Goal: Book appointment/travel/reservation

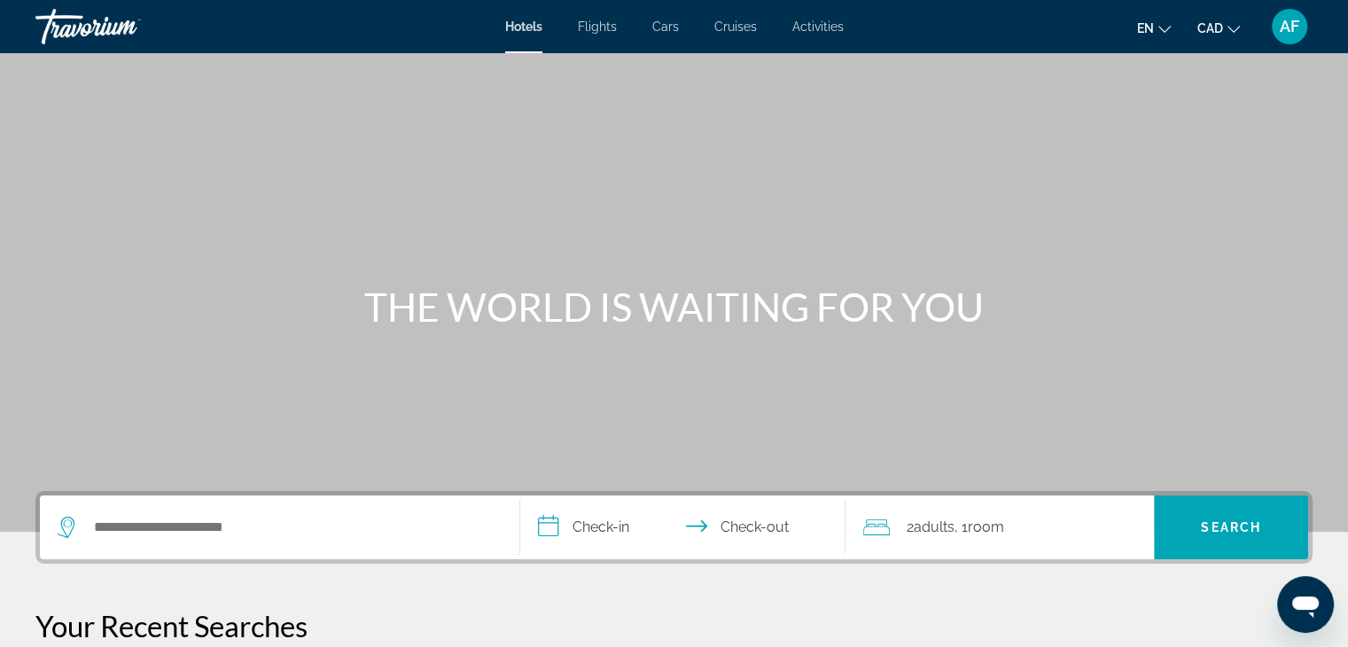
click at [812, 26] on span "Activities" at bounding box center [818, 27] width 51 height 14
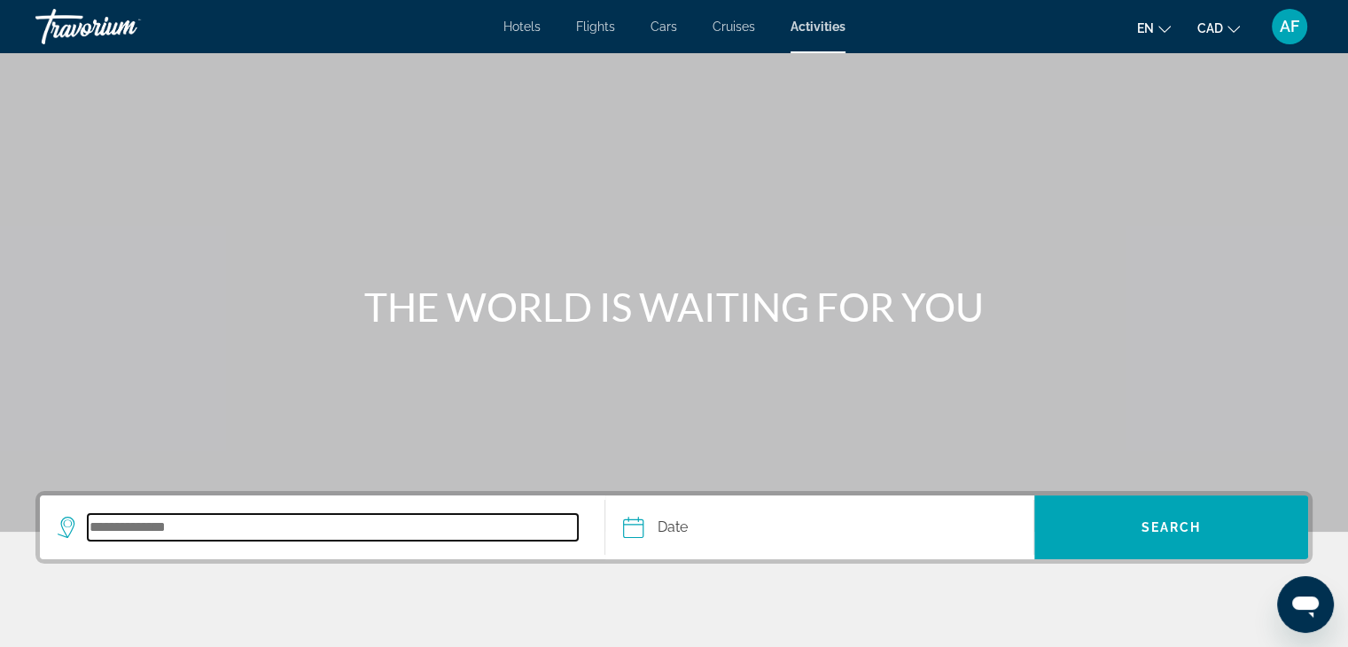
click at [486, 524] on input "Search destination" at bounding box center [333, 527] width 490 height 27
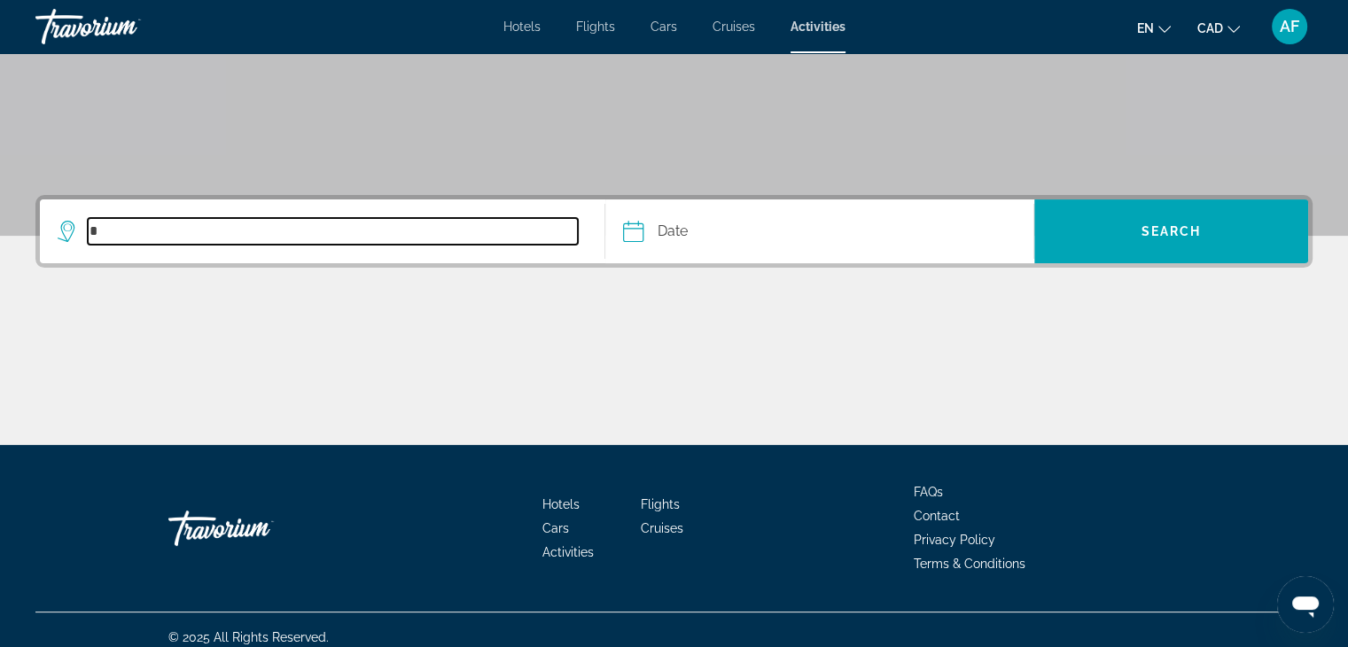
scroll to position [311, 0]
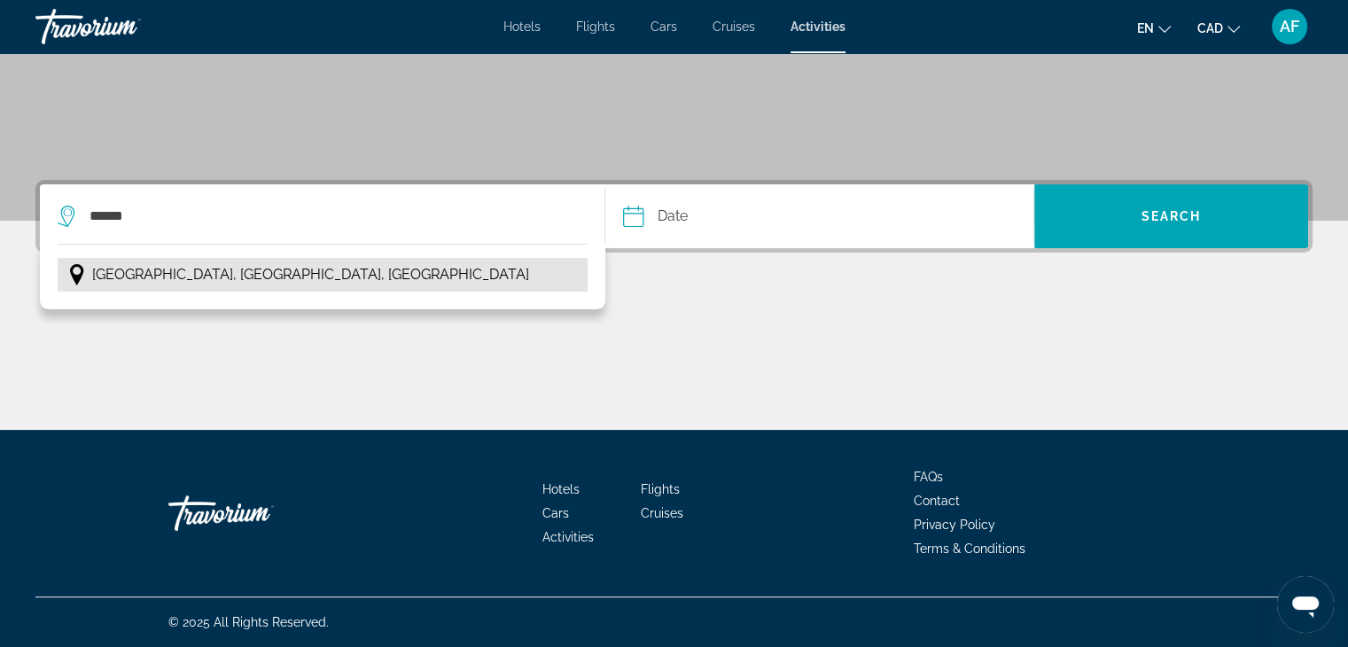
click at [375, 268] on button "[GEOGRAPHIC_DATA], [GEOGRAPHIC_DATA], [GEOGRAPHIC_DATA]" at bounding box center [323, 275] width 530 height 34
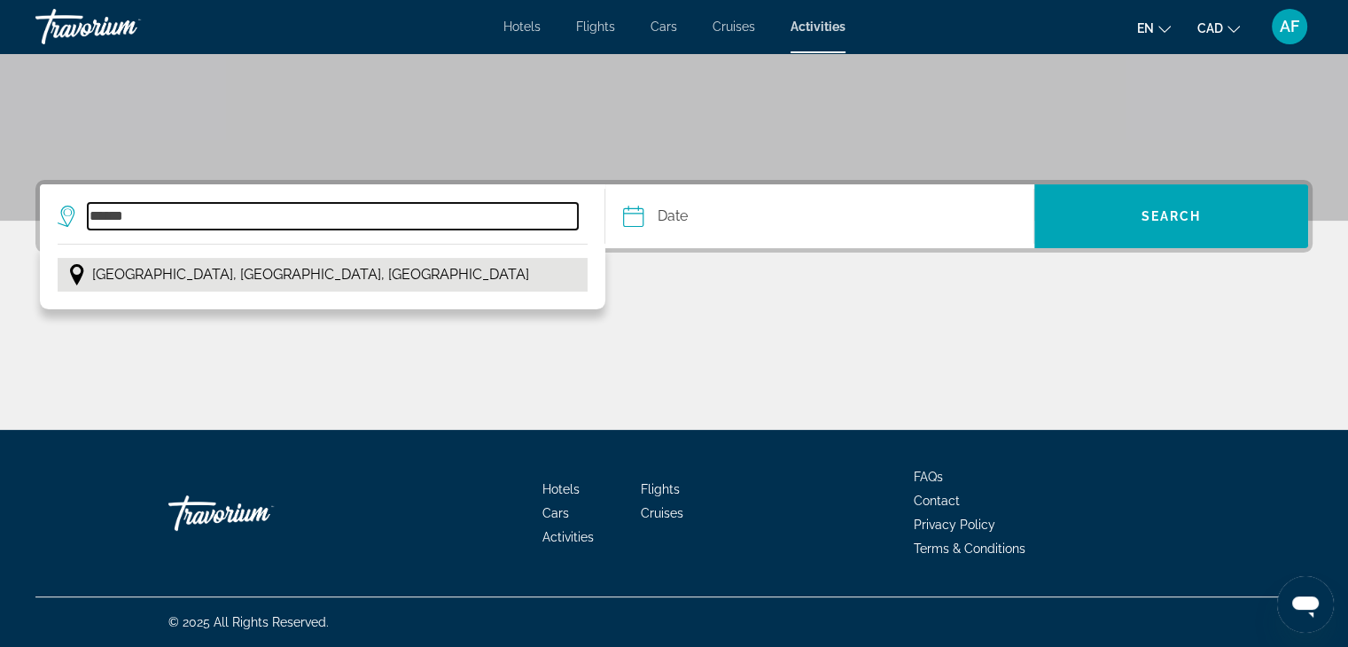
type input "**********"
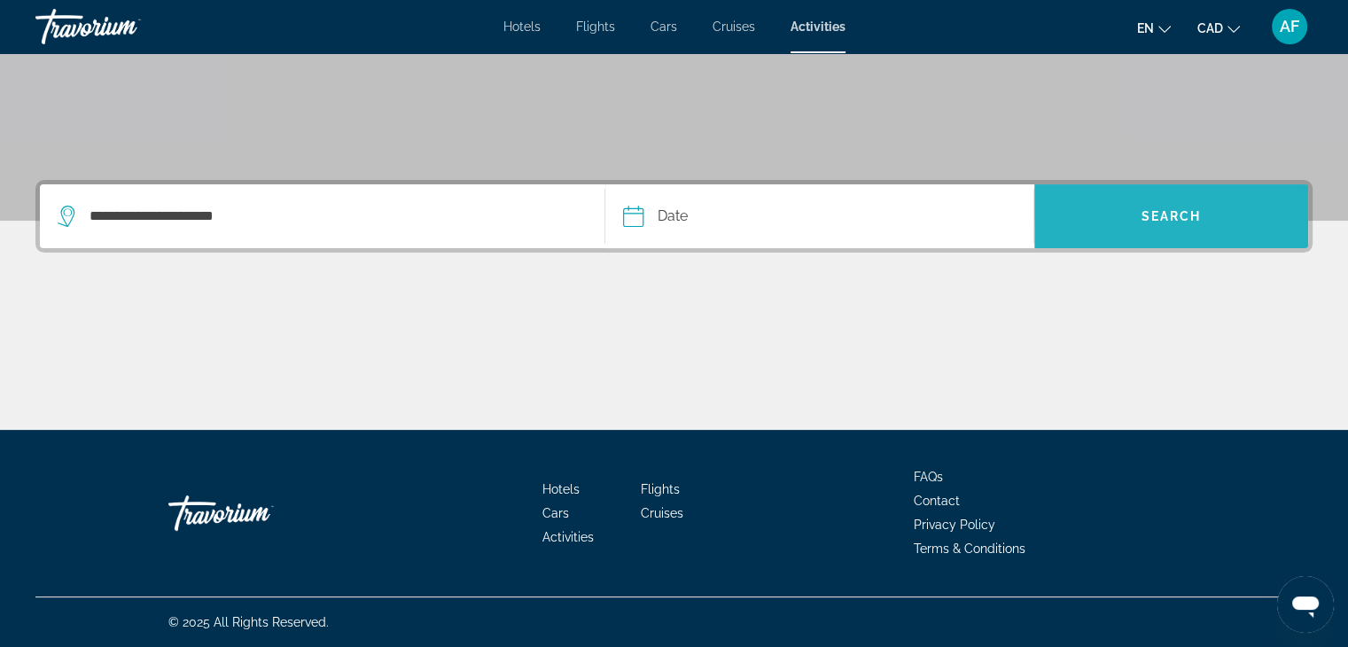
click at [1199, 209] on span "Search" at bounding box center [1172, 216] width 60 height 14
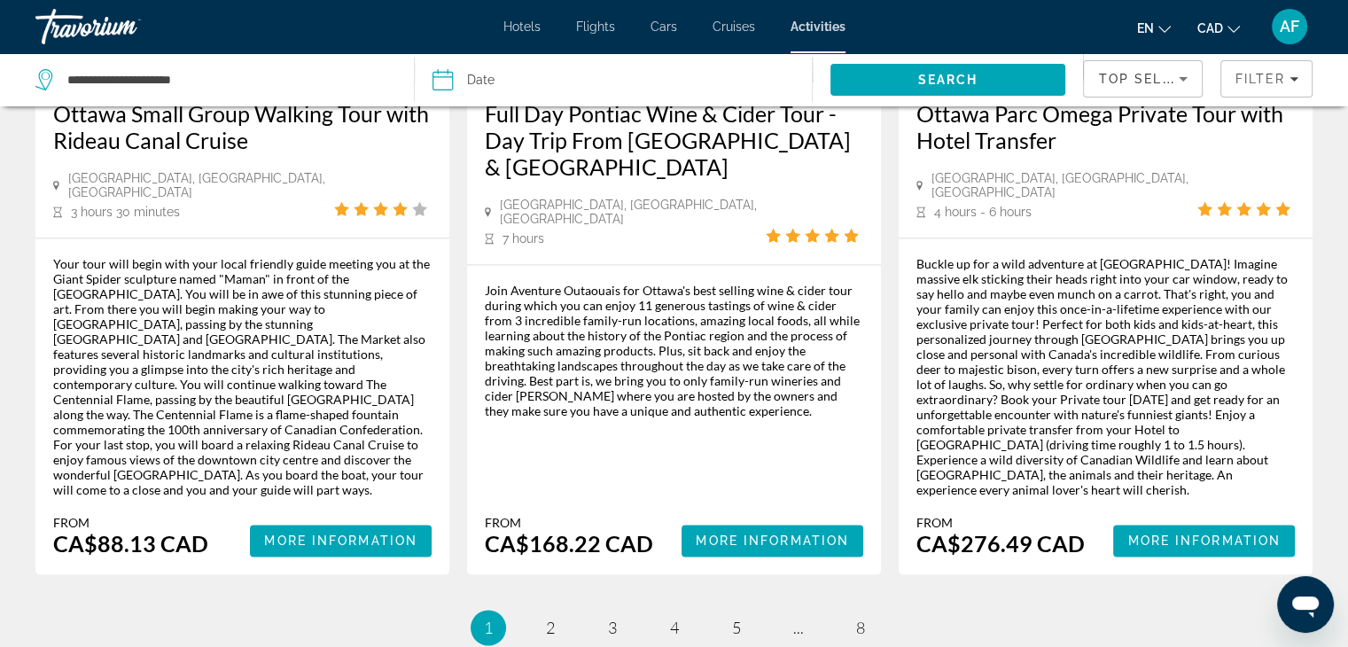
scroll to position [2811, 0]
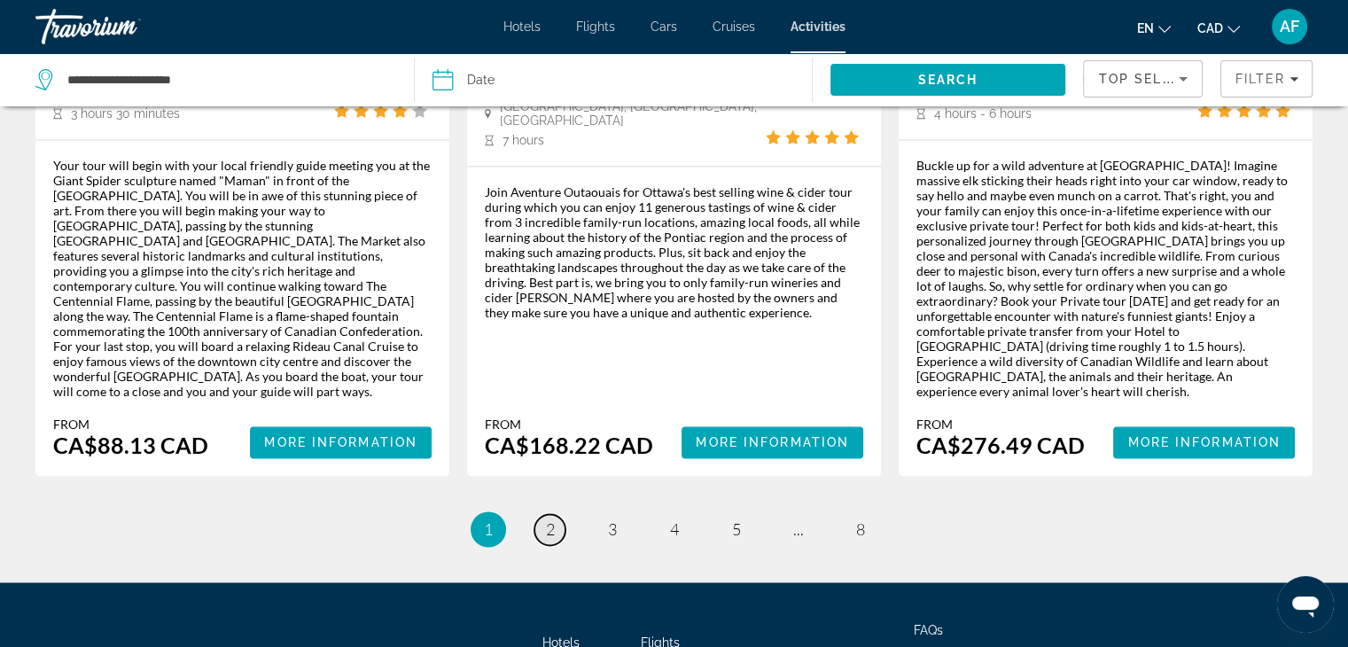
click at [547, 519] on span "2" at bounding box center [550, 529] width 9 height 20
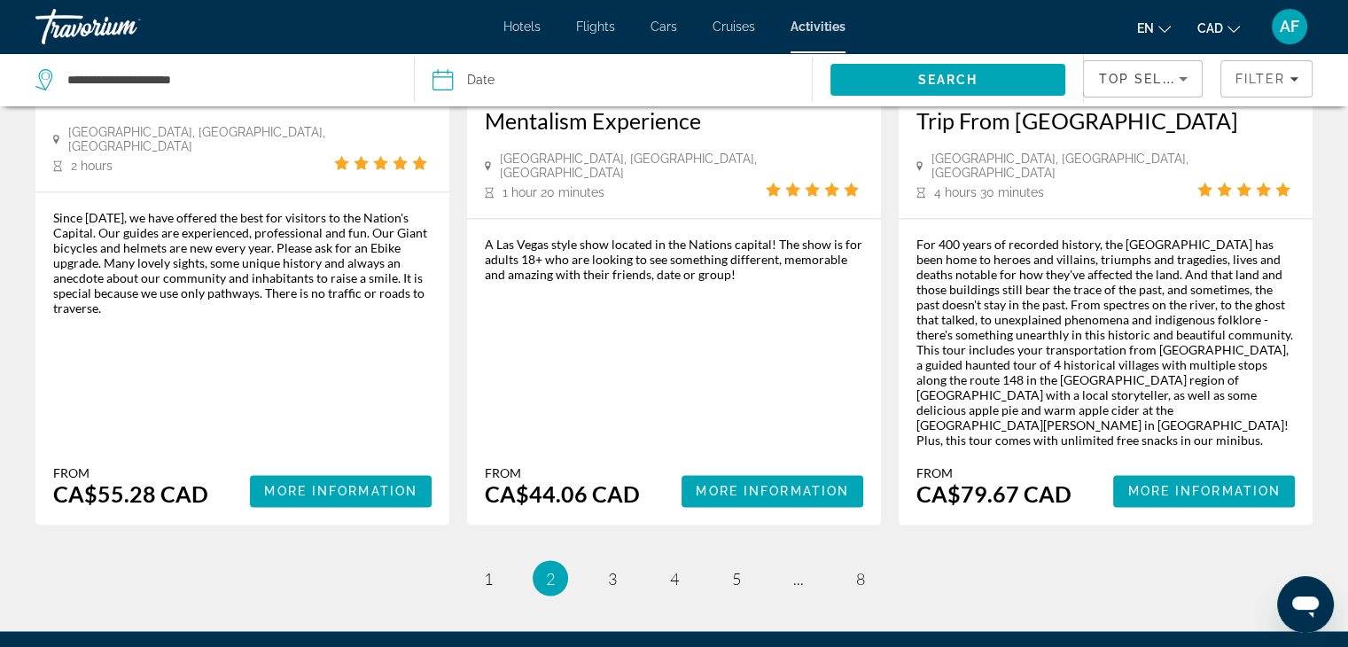
scroll to position [2838, 0]
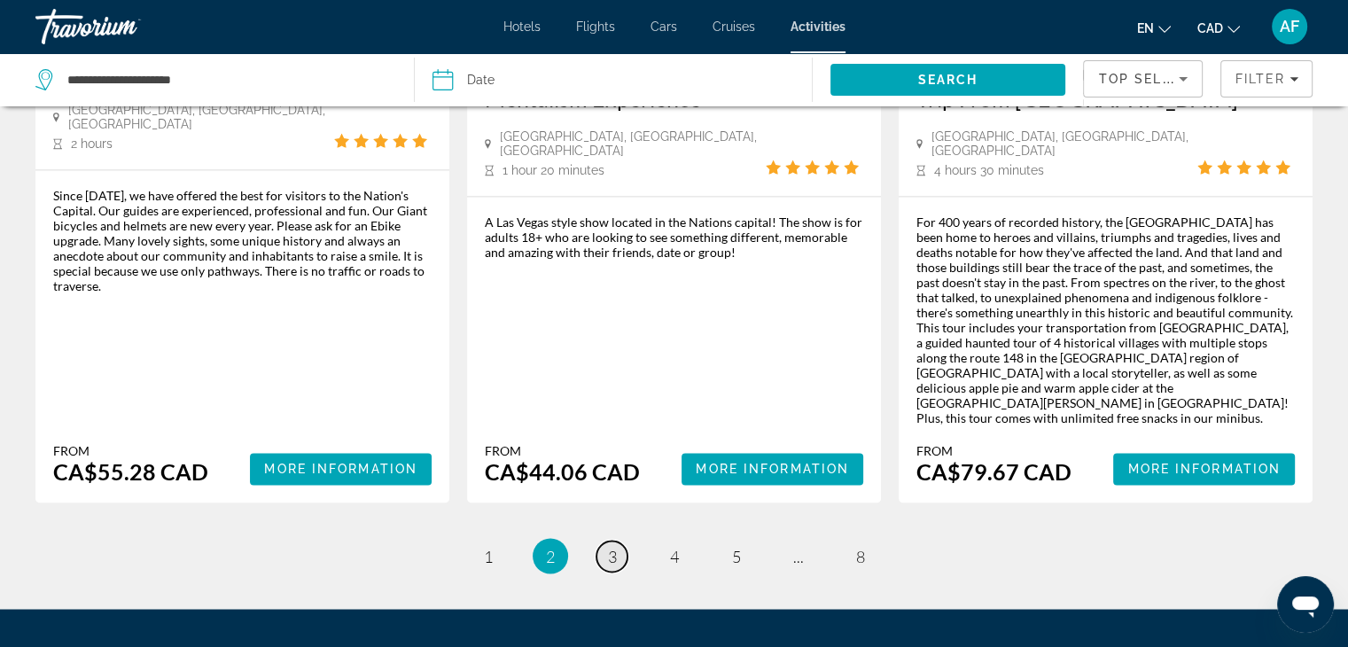
click at [613, 546] on span "3" at bounding box center [612, 556] width 9 height 20
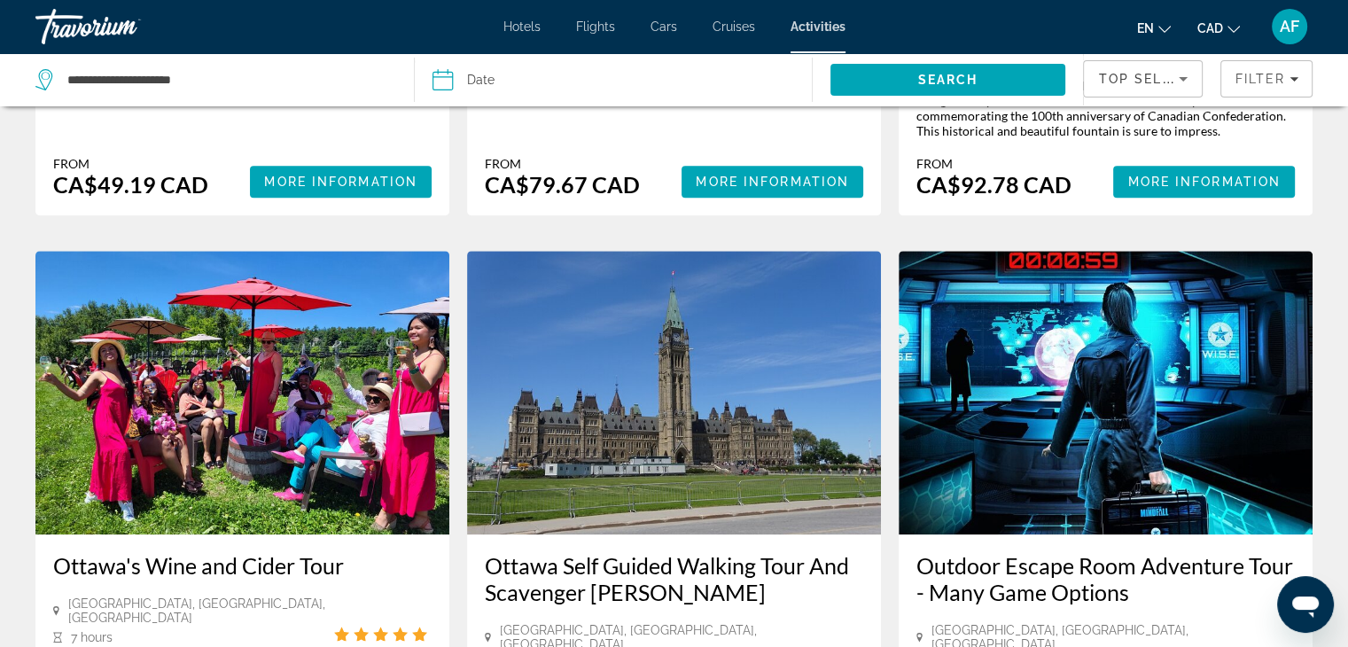
scroll to position [1449, 0]
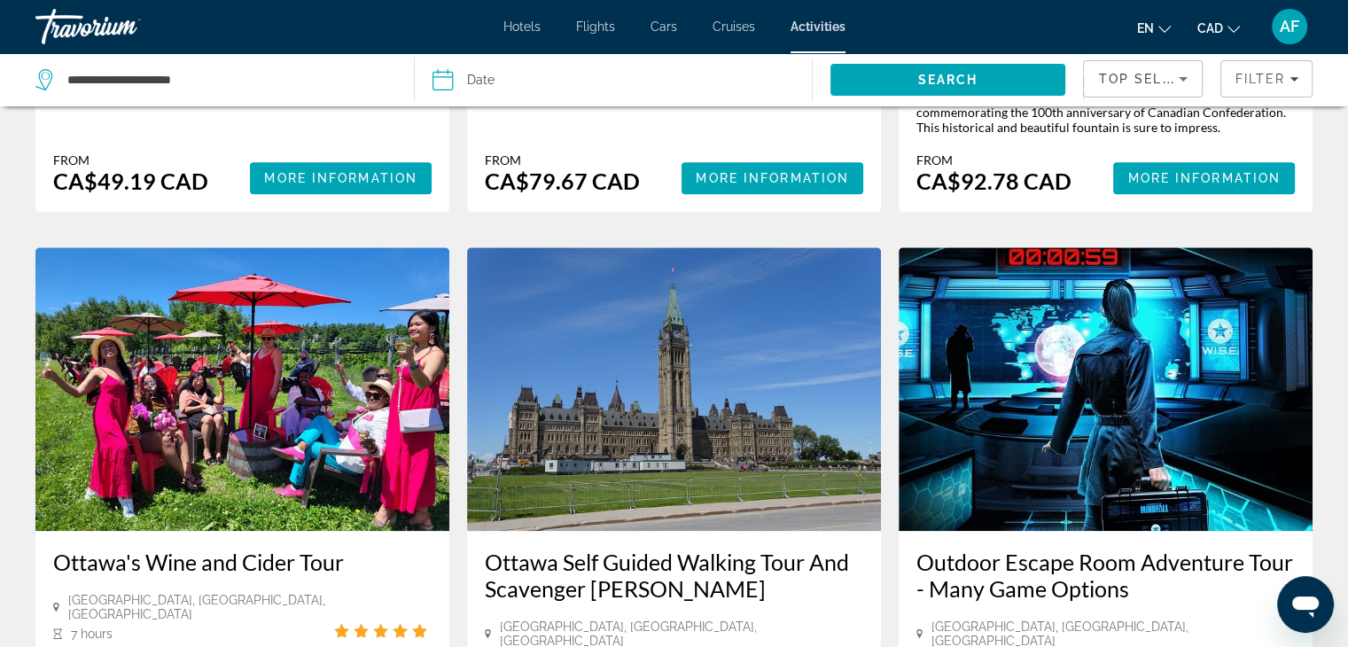
drag, startPoint x: 1331, startPoint y: 316, endPoint x: 1331, endPoint y: 338, distance: 21.3
click at [1331, 338] on div "Activities Search Results - 89 things to experience [GEOGRAPHIC_DATA] Downtown …" at bounding box center [674, 305] width 1348 height 3261
click at [1331, 346] on div "Activities Search Results - 89 things to experience [GEOGRAPHIC_DATA] Downtown …" at bounding box center [674, 305] width 1348 height 3261
click at [525, 22] on span "Hotels" at bounding box center [522, 27] width 37 height 14
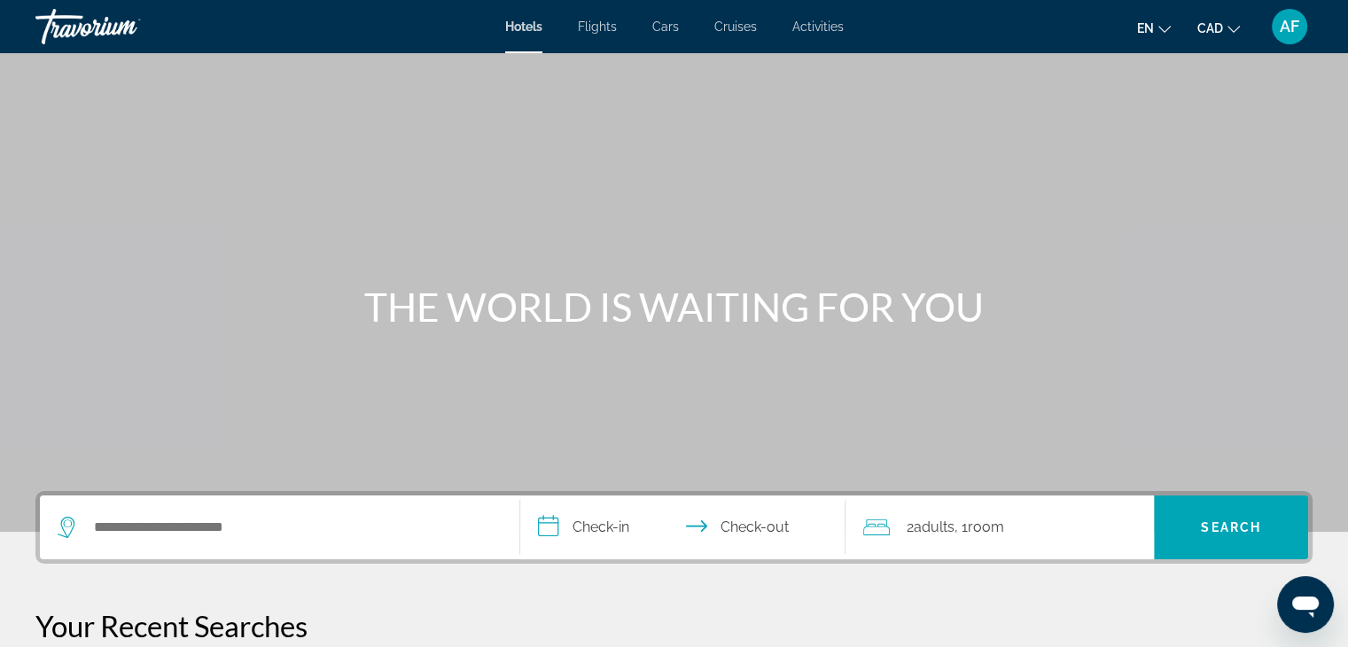
click at [358, 545] on div "Search widget" at bounding box center [280, 528] width 444 height 64
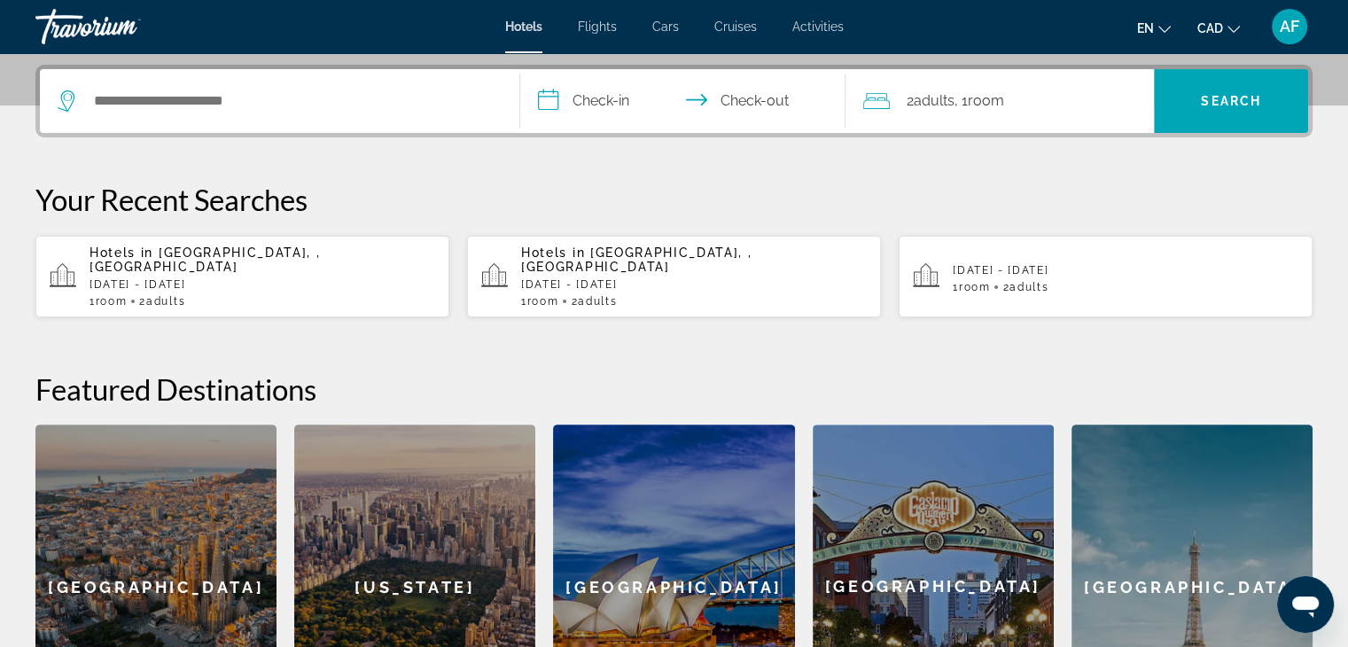
scroll to position [433, 0]
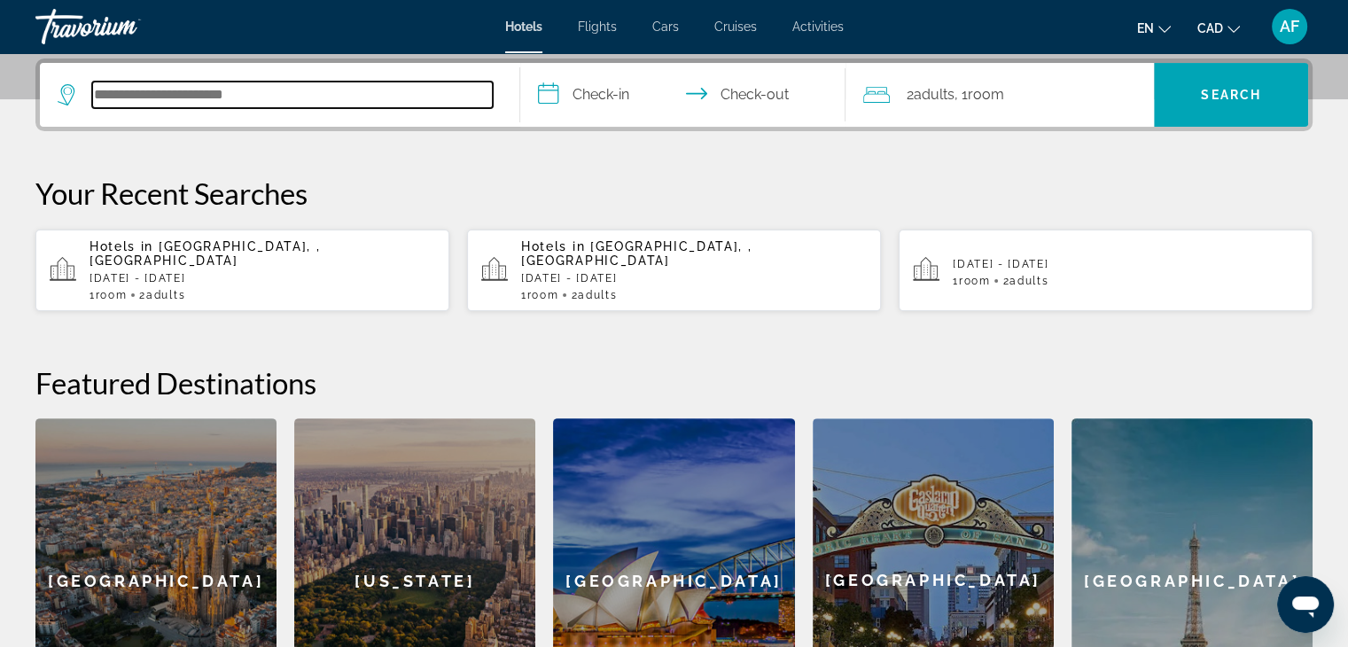
click at [274, 105] on input "Search hotel destination" at bounding box center [292, 95] width 401 height 27
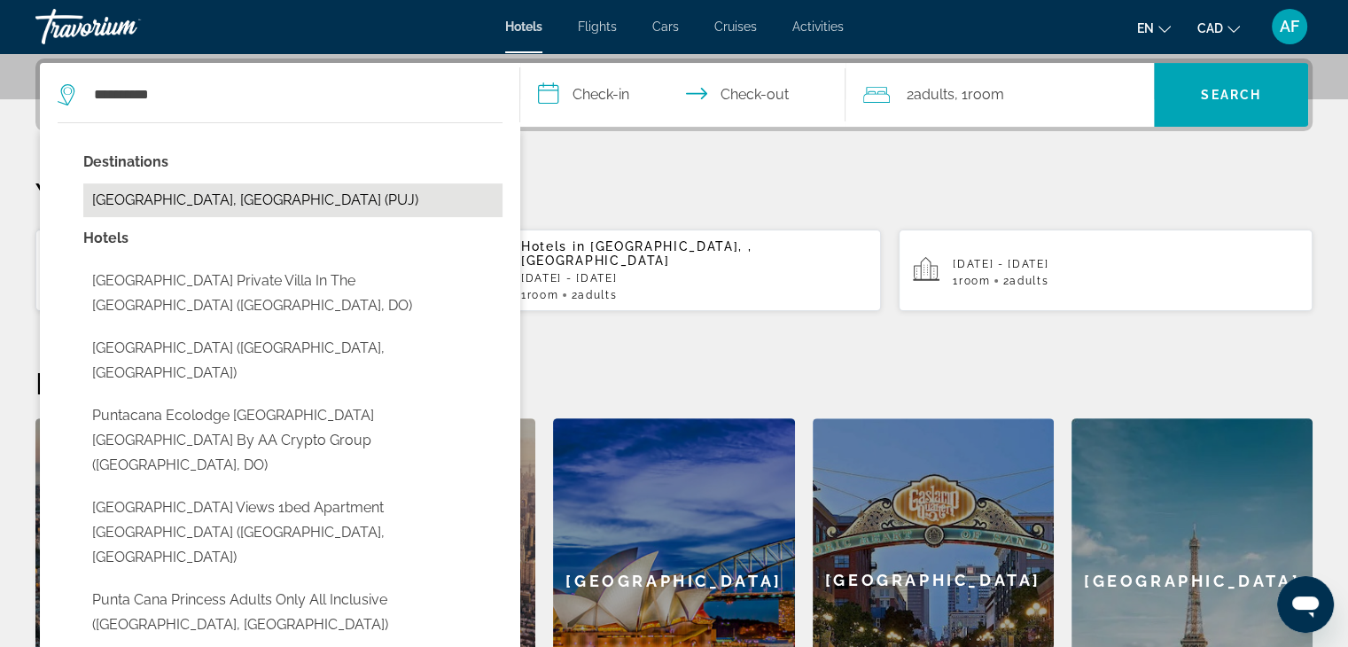
click at [277, 203] on button "[GEOGRAPHIC_DATA], [GEOGRAPHIC_DATA] (PUJ)" at bounding box center [292, 201] width 419 height 34
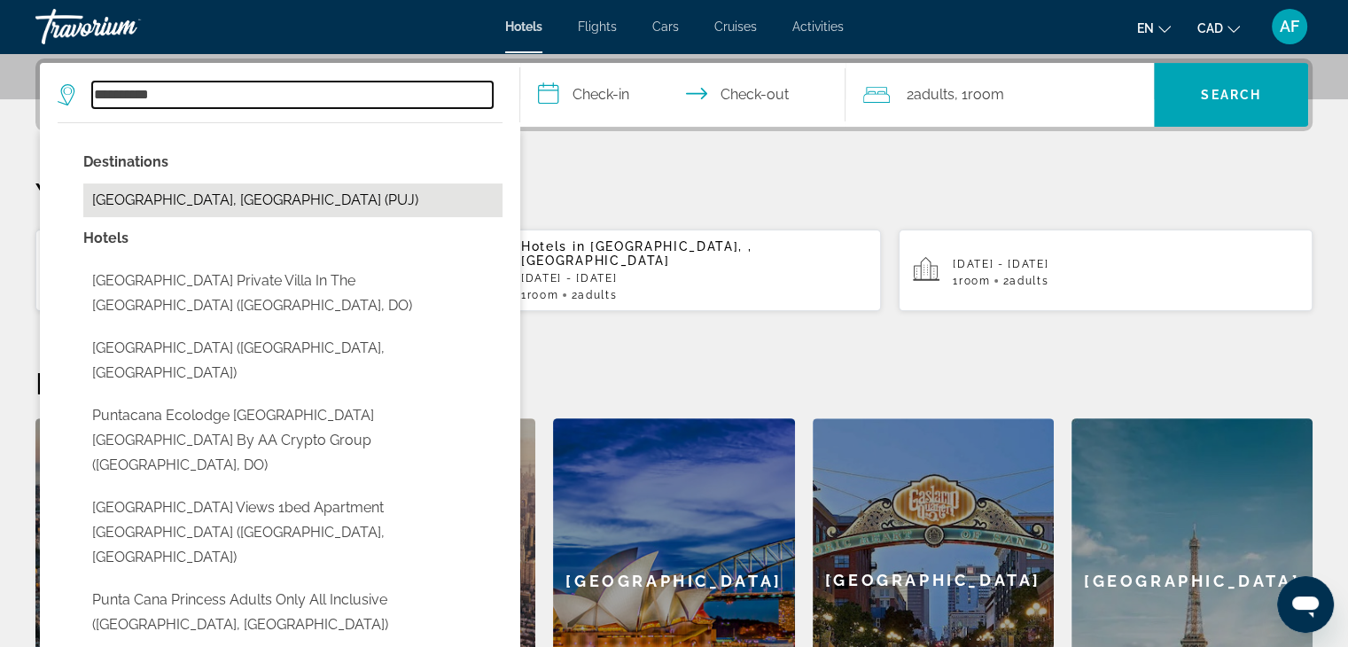
type input "**********"
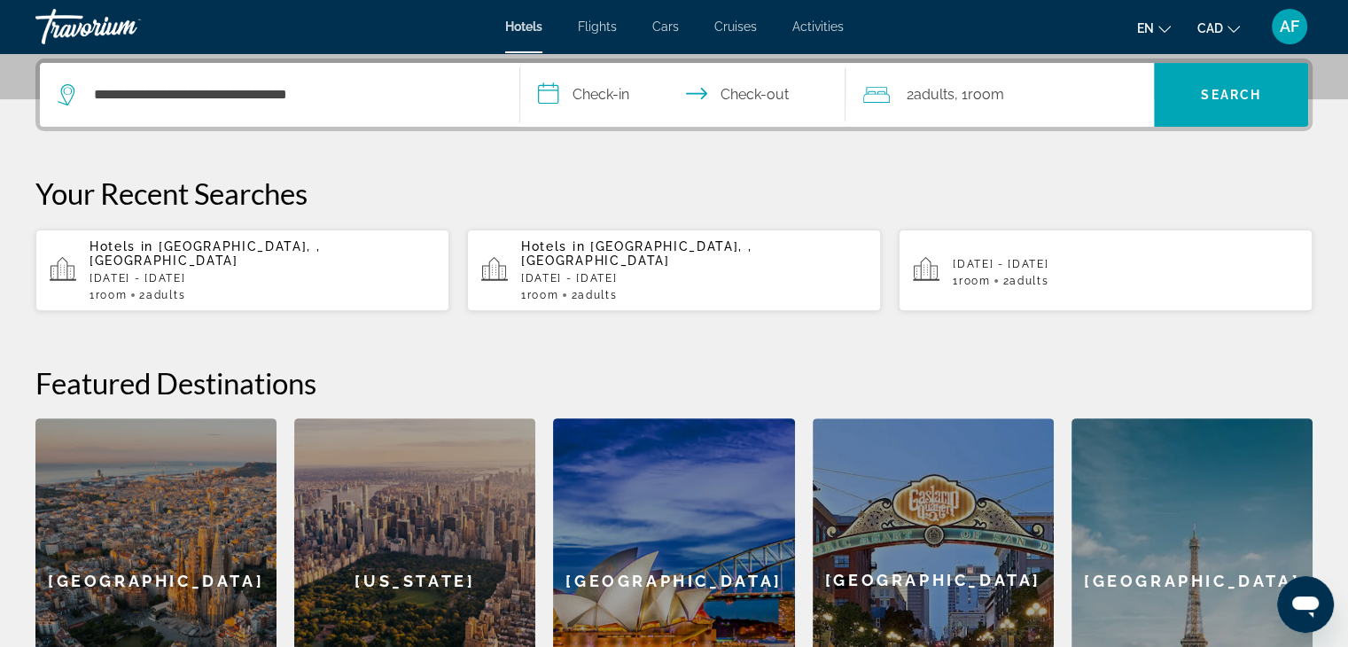
click at [599, 98] on input "**********" at bounding box center [686, 97] width 333 height 69
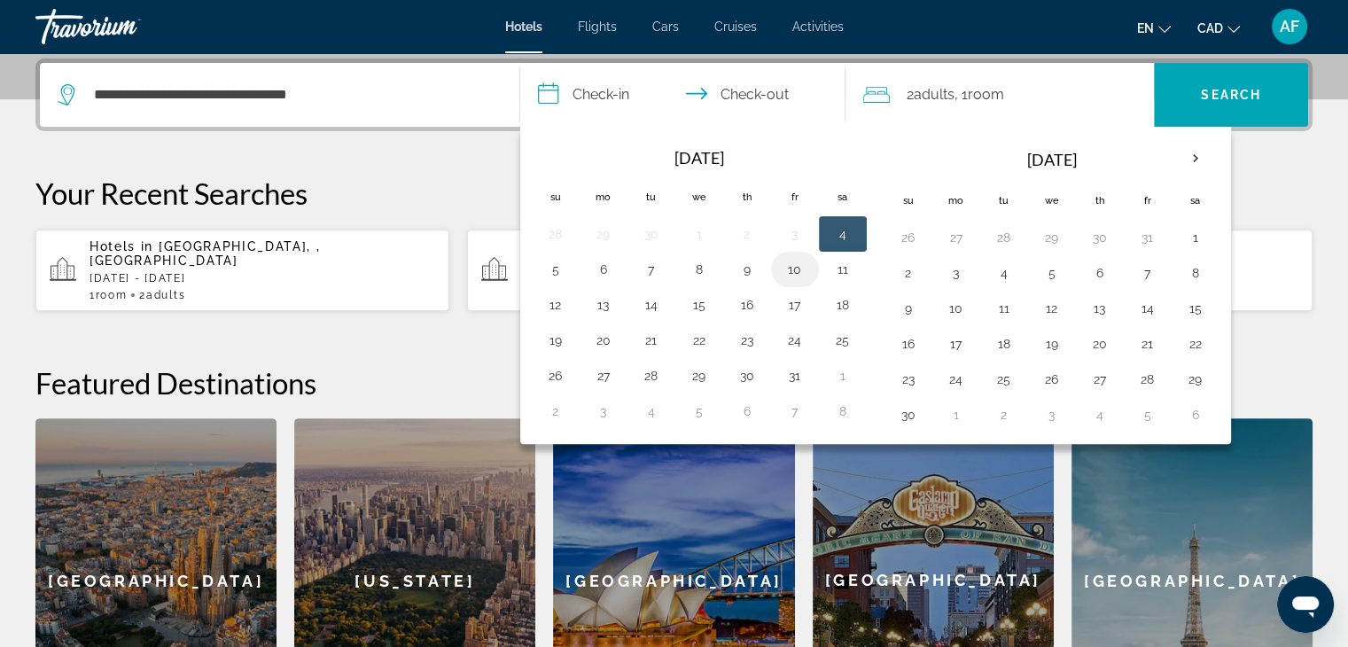
click at [784, 271] on button "10" at bounding box center [795, 269] width 28 height 25
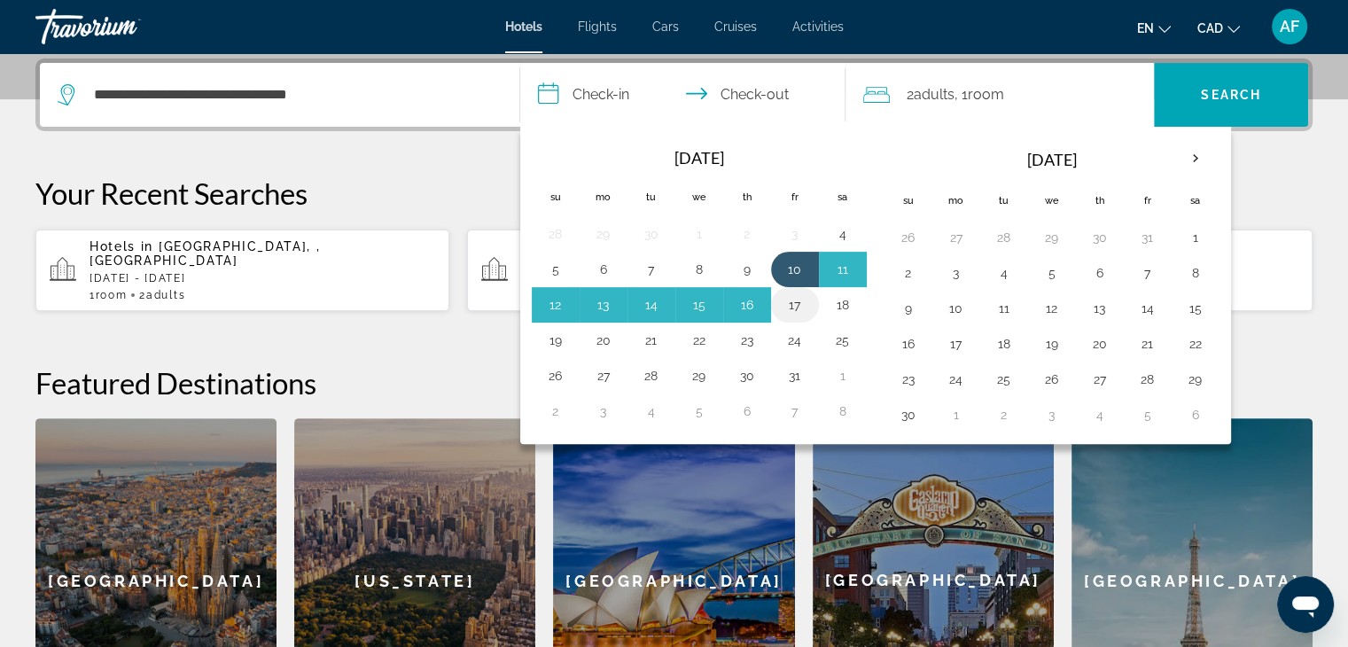
click at [793, 305] on button "17" at bounding box center [795, 305] width 28 height 25
type input "**********"
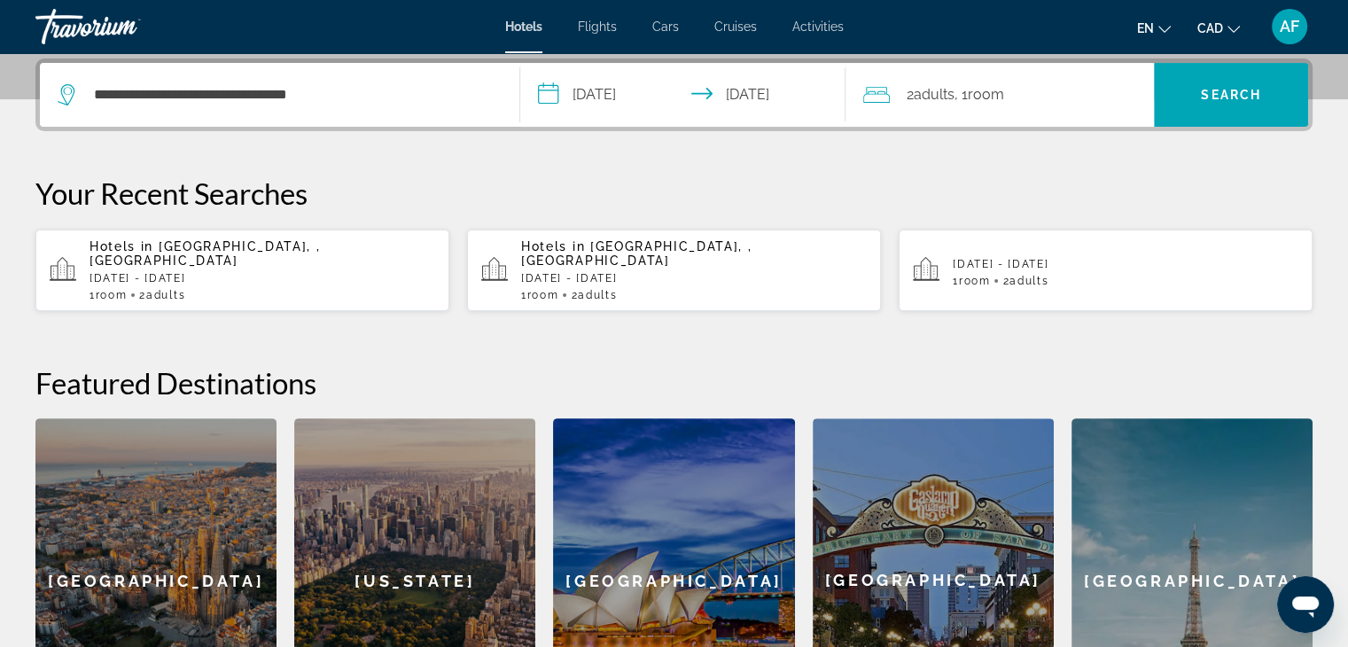
click at [979, 82] on span ", 1 Room rooms" at bounding box center [979, 94] width 50 height 25
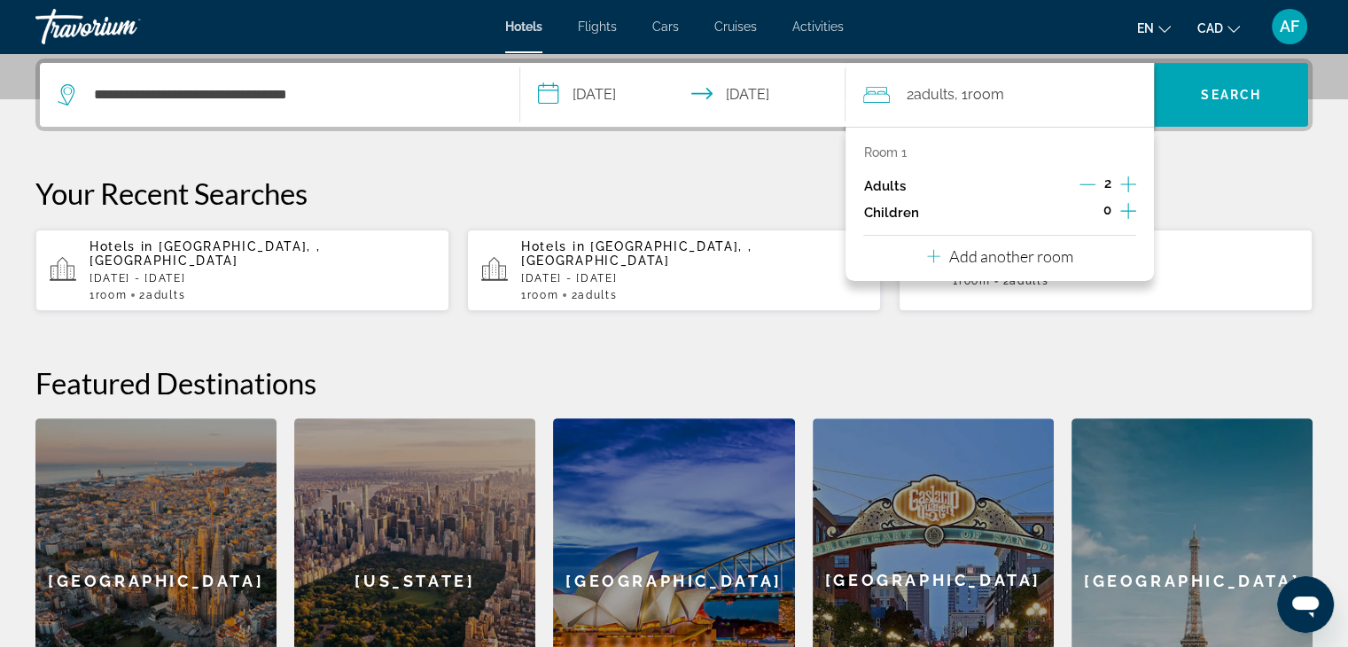
click at [973, 211] on div "Children 0" at bounding box center [999, 212] width 273 height 27
click at [1123, 207] on icon "Increment children" at bounding box center [1129, 210] width 16 height 21
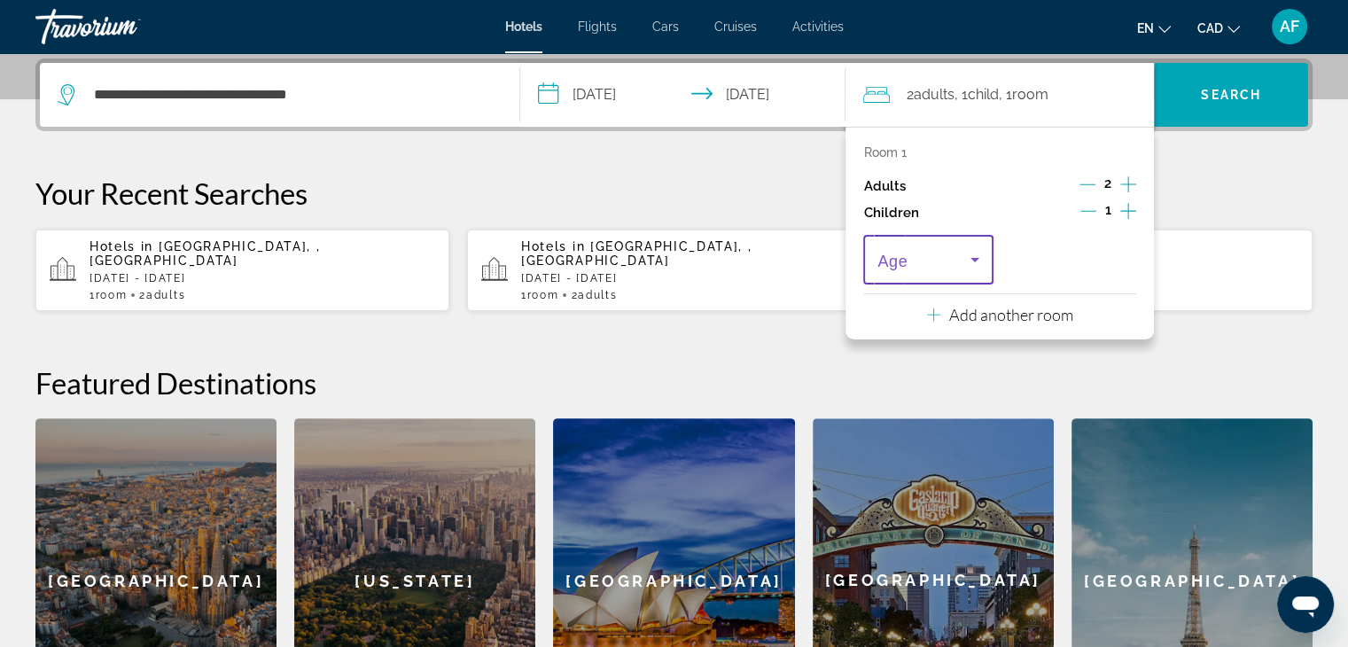
click at [982, 249] on icon "Travelers: 2 adults, 1 child" at bounding box center [975, 259] width 21 height 21
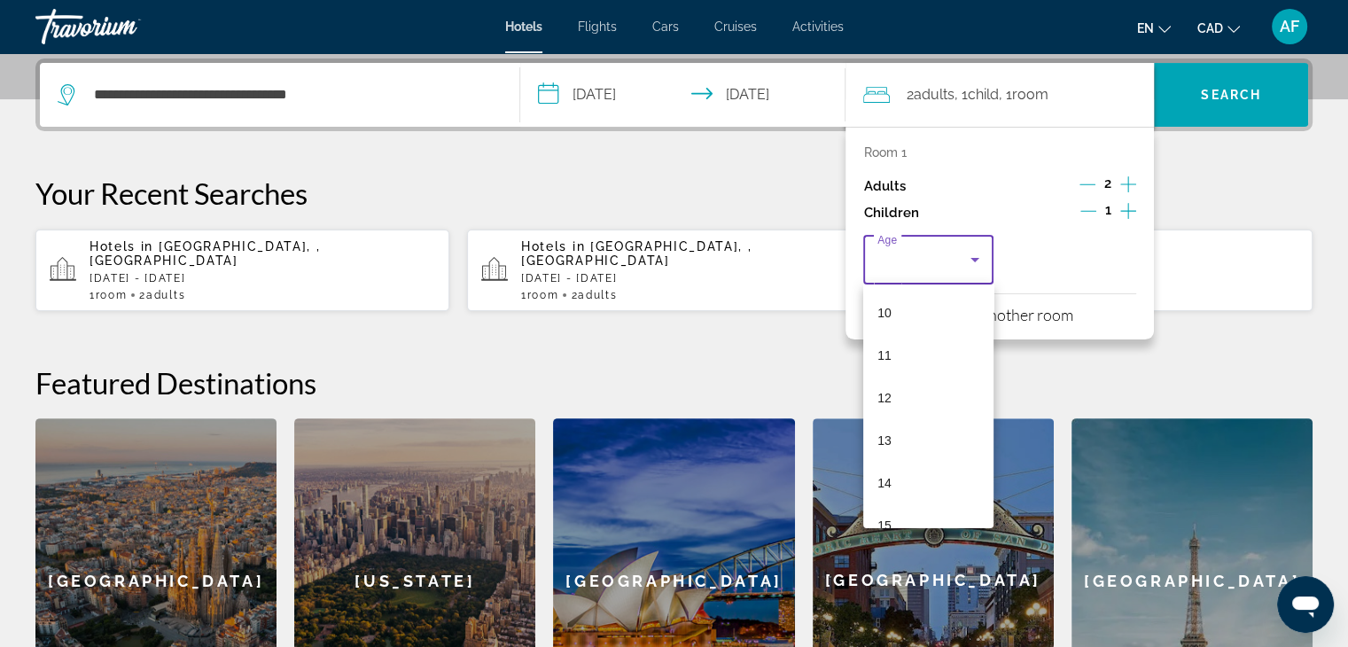
scroll to position [447, 0]
click at [906, 427] on mat-option "13" at bounding box center [927, 419] width 129 height 43
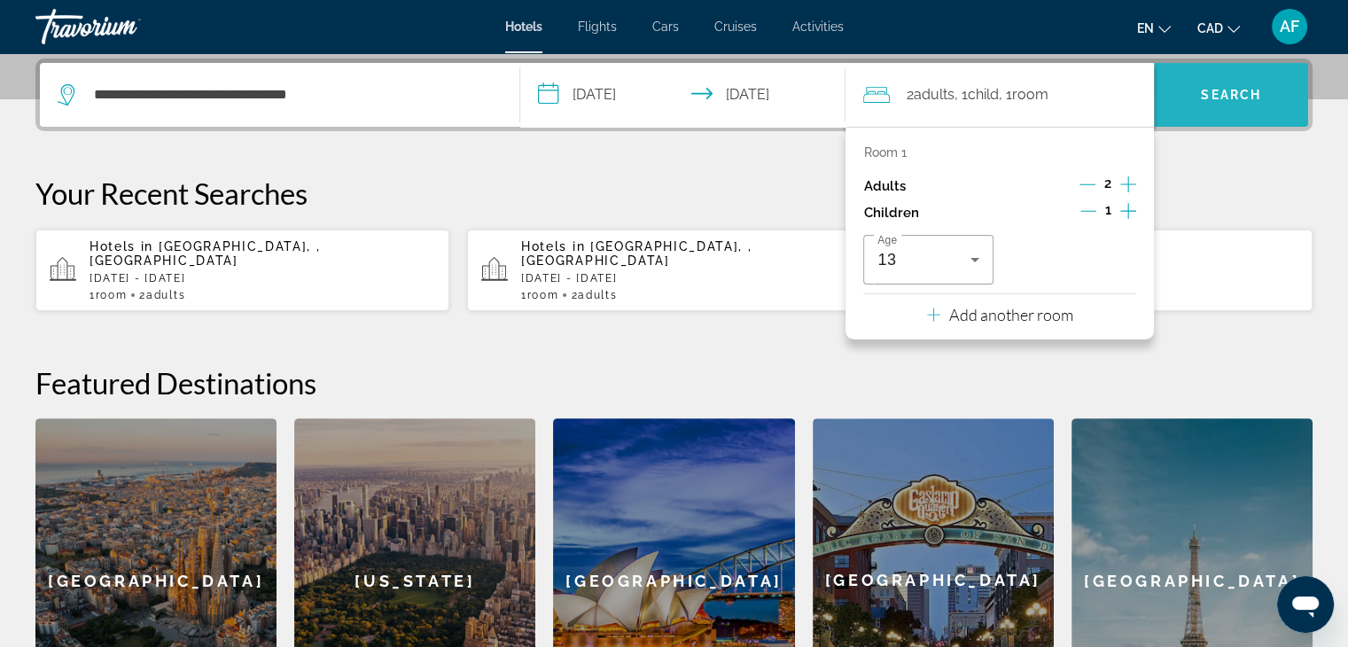
click at [1219, 101] on span "Search" at bounding box center [1231, 95] width 154 height 43
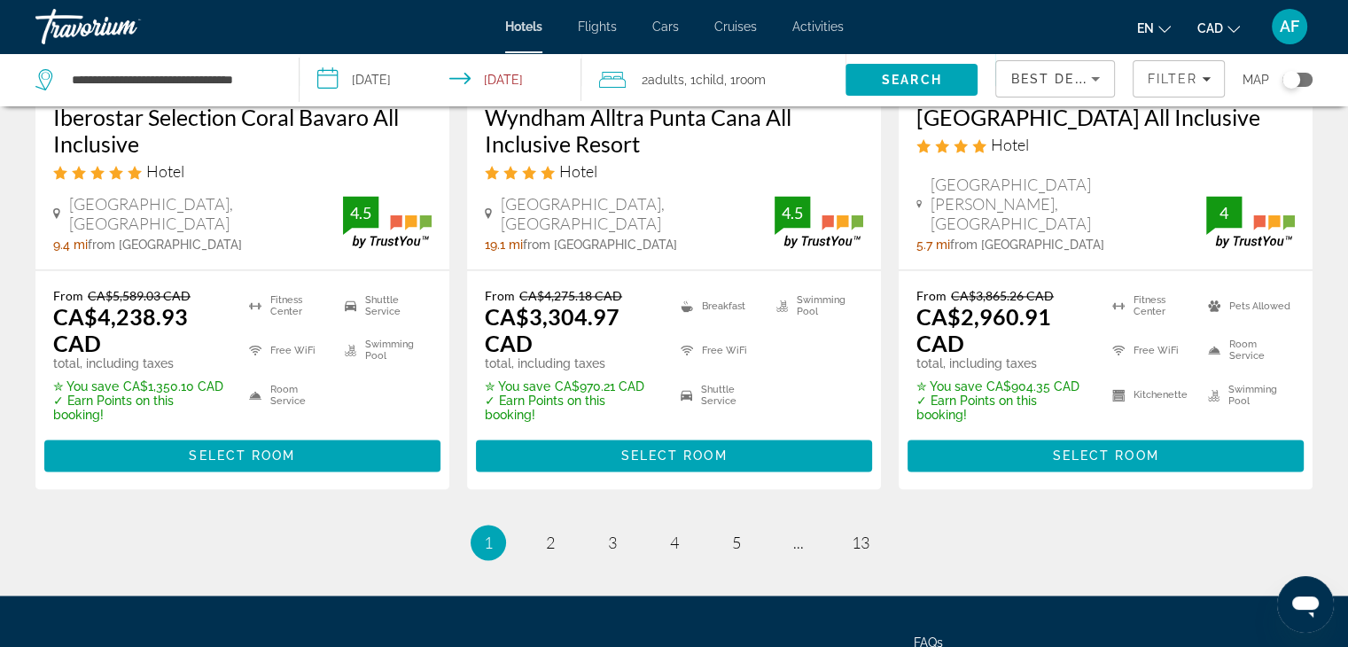
scroll to position [2564, 0]
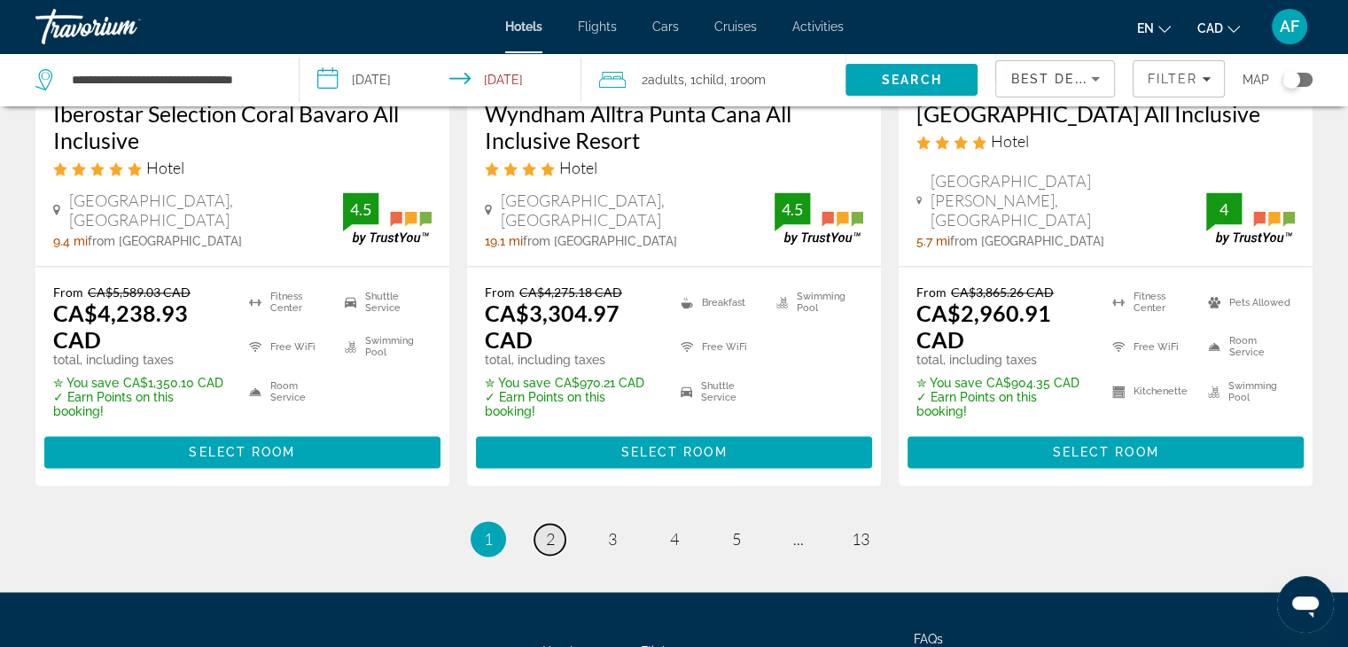
click at [540, 524] on link "page 2" at bounding box center [550, 539] width 31 height 31
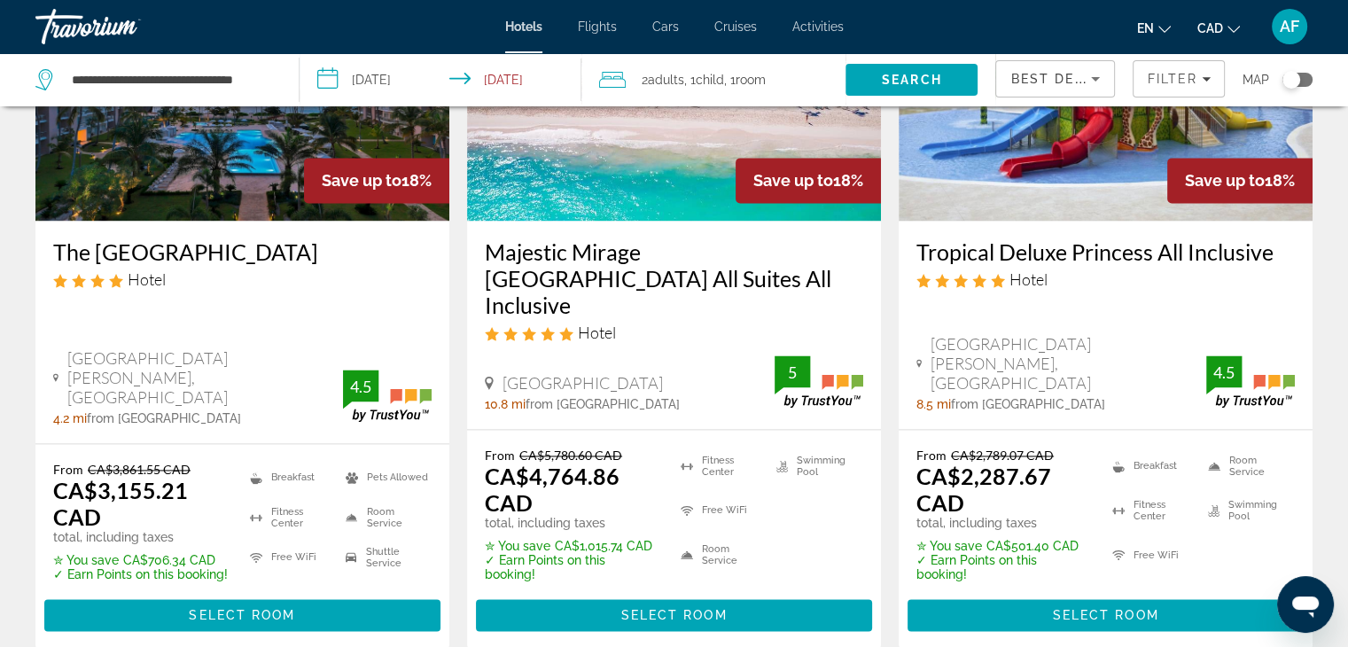
scroll to position [2666, 0]
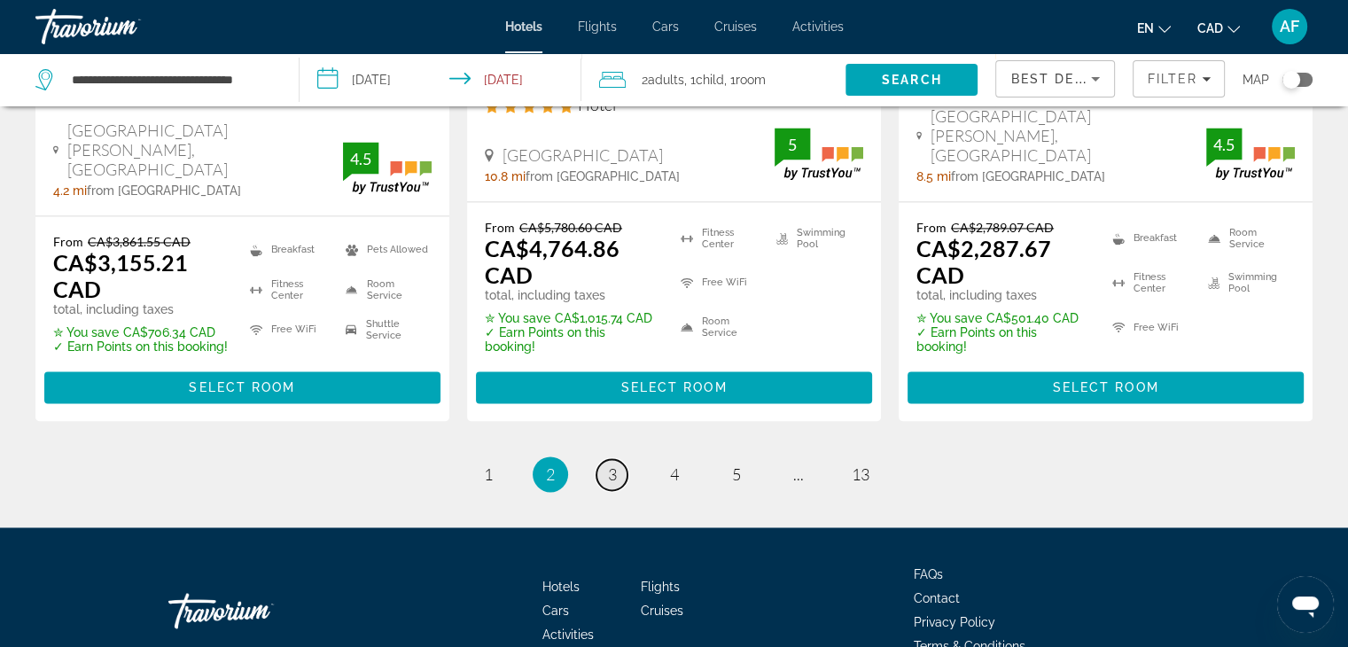
click at [616, 465] on span "3" at bounding box center [612, 475] width 9 height 20
